Goal: Transaction & Acquisition: Purchase product/service

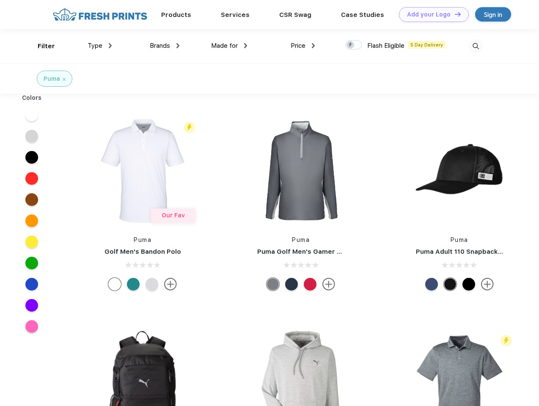
click at [431, 14] on link "Add your Logo Design Tool" at bounding box center [434, 14] width 70 height 15
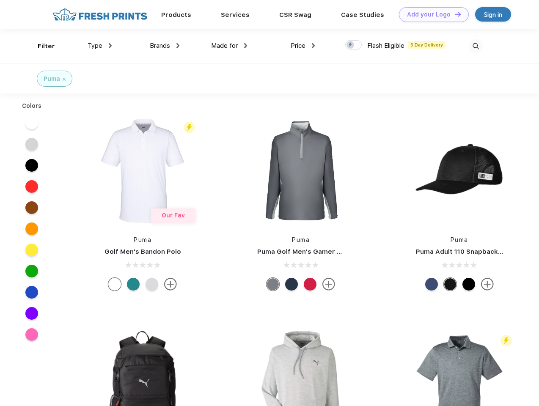
click at [0, 0] on div "Design Tool" at bounding box center [0, 0] width 0 height 0
click at [454, 14] on link "Add your Logo Design Tool" at bounding box center [434, 14] width 70 height 15
click at [41, 46] on div "Filter" at bounding box center [46, 46] width 17 height 10
click at [100, 46] on span "Type" at bounding box center [95, 46] width 15 height 8
click at [165, 46] on span "Brands" at bounding box center [160, 46] width 20 height 8
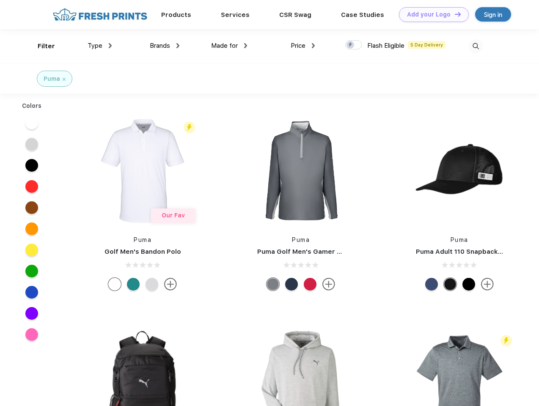
click at [229, 46] on span "Made for" at bounding box center [224, 46] width 27 height 8
click at [303, 46] on span "Price" at bounding box center [298, 46] width 15 height 8
click at [354, 45] on div at bounding box center [353, 44] width 16 height 9
click at [351, 45] on input "checkbox" at bounding box center [347, 42] width 5 height 5
click at [475, 46] on img at bounding box center [476, 46] width 14 height 14
